Goal: Information Seeking & Learning: Learn about a topic

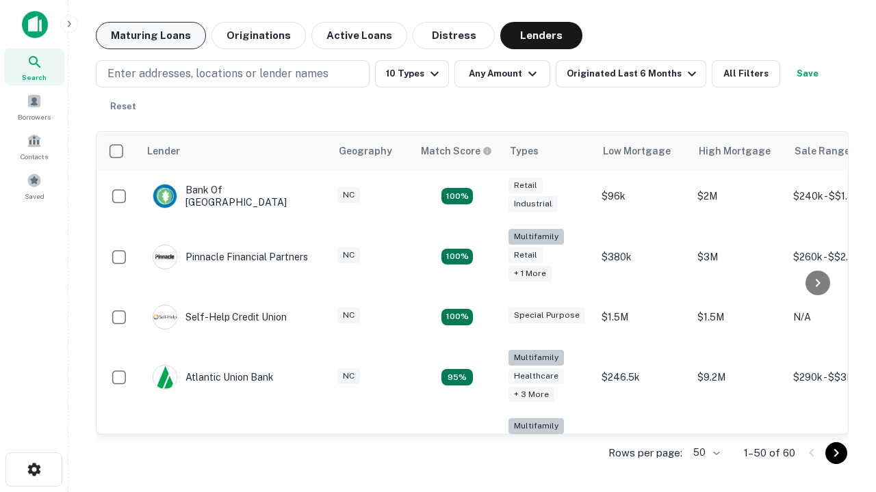
click at [150, 36] on button "Maturing Loans" at bounding box center [151, 35] width 110 height 27
